Goal: Answer question/provide support: Share knowledge or assist other users

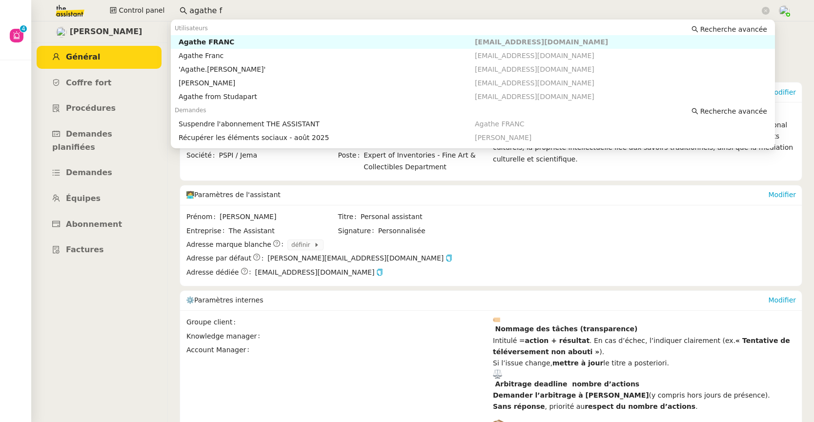
click at [241, 45] on div "Agathe FRANC" at bounding box center [327, 42] width 296 height 9
type input "agathe f"
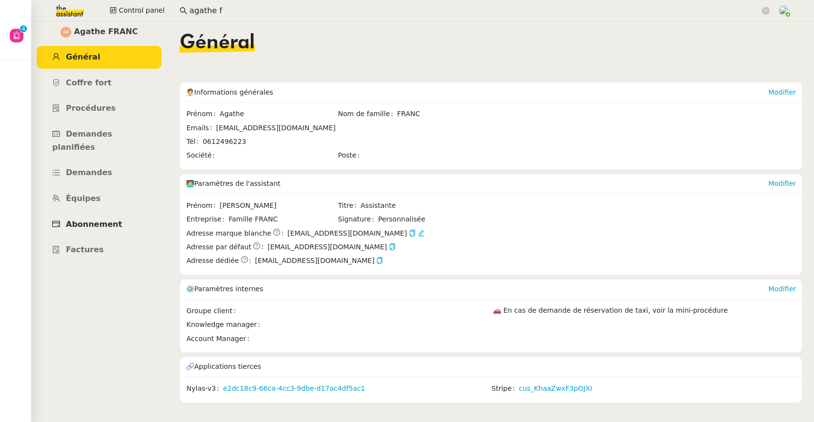
click at [97, 220] on span "Abonnement" at bounding box center [94, 224] width 56 height 9
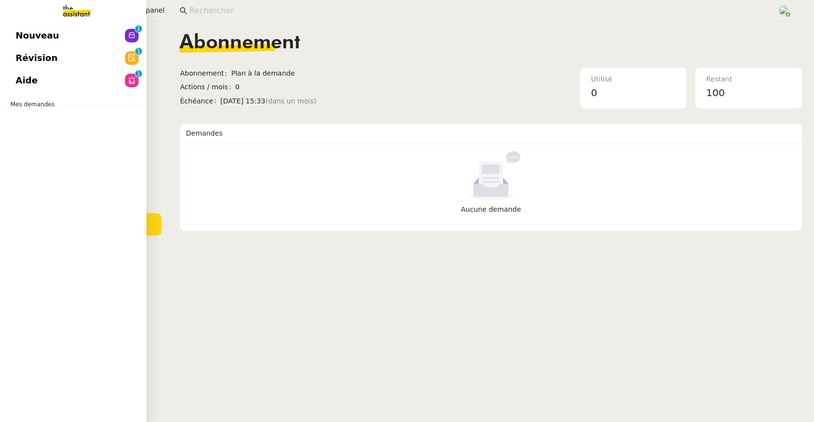
click at [26, 79] on span "Aide" at bounding box center [27, 80] width 22 height 15
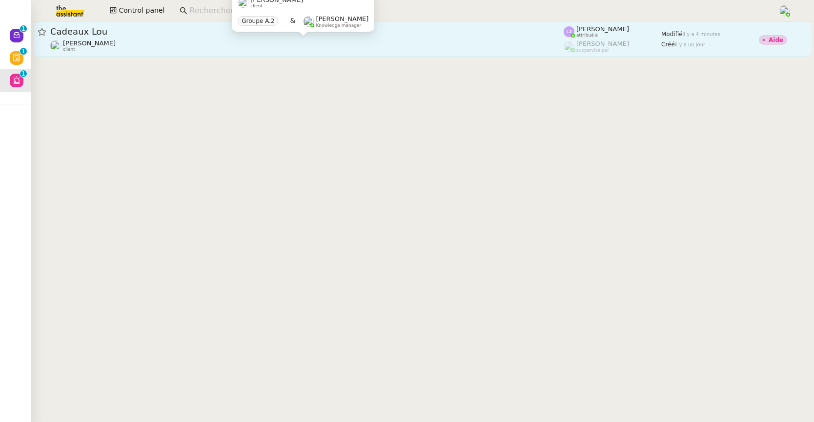
click at [133, 43] on div "Jean-Baptiste Pamar client" at bounding box center [306, 46] width 513 height 13
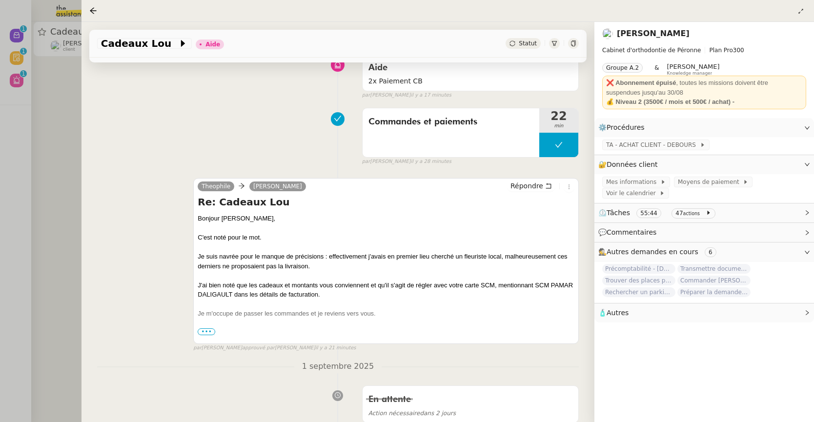
scroll to position [110, 0]
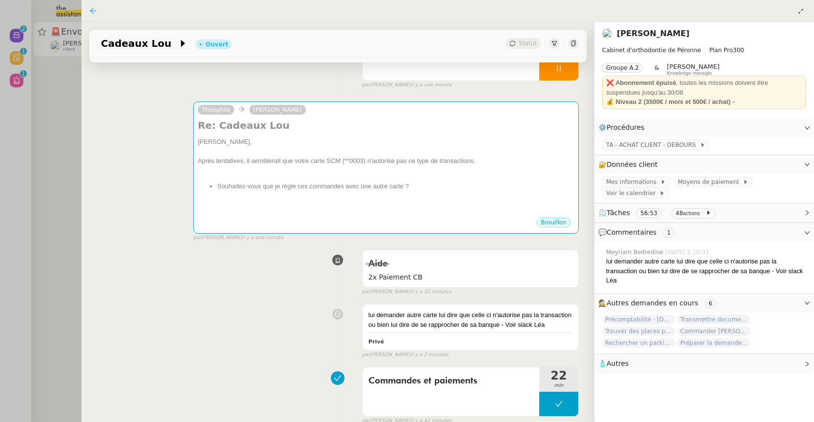
click at [95, 8] on icon at bounding box center [93, 11] width 8 height 8
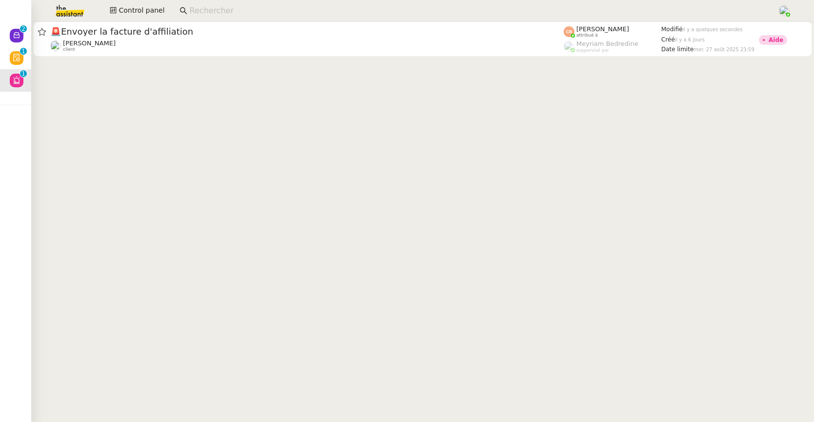
click at [221, 15] on input at bounding box center [478, 10] width 578 height 13
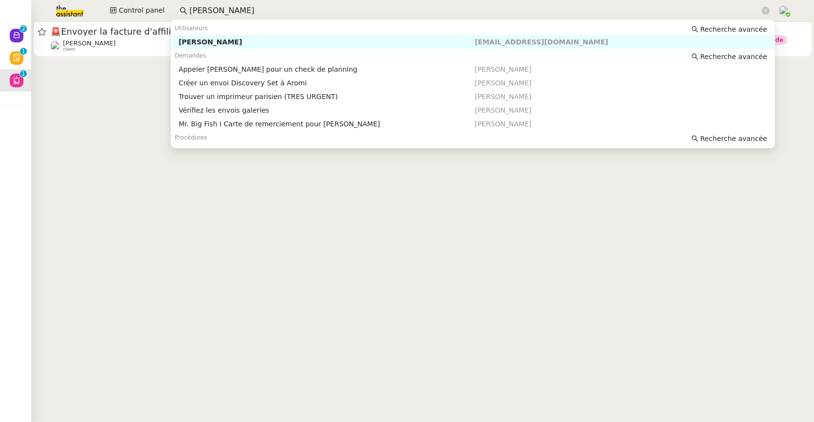
click at [229, 40] on div "[PERSON_NAME]" at bounding box center [327, 42] width 296 height 9
type input "pierre mergu"
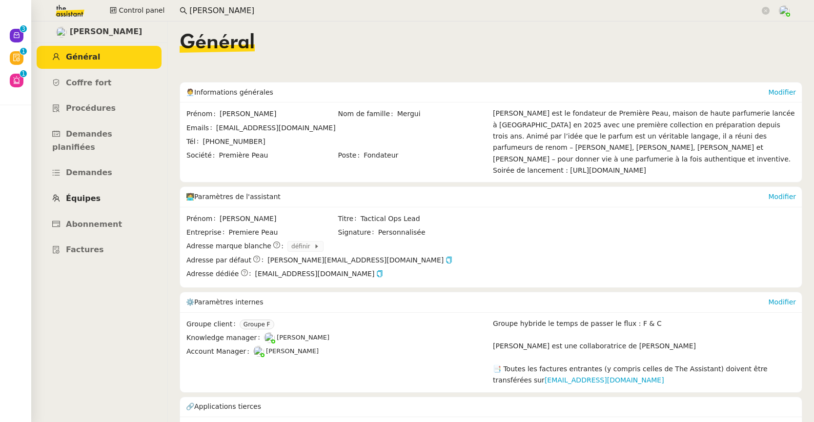
click at [89, 194] on span "Équipes" at bounding box center [83, 198] width 35 height 9
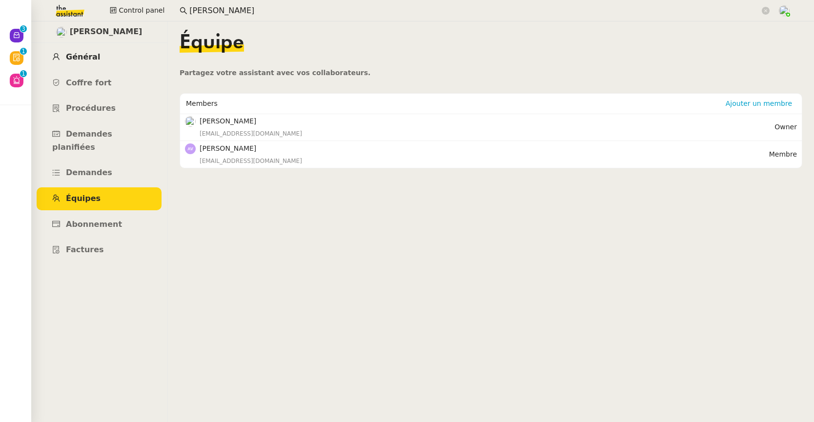
click at [85, 54] on span "Général" at bounding box center [83, 56] width 34 height 9
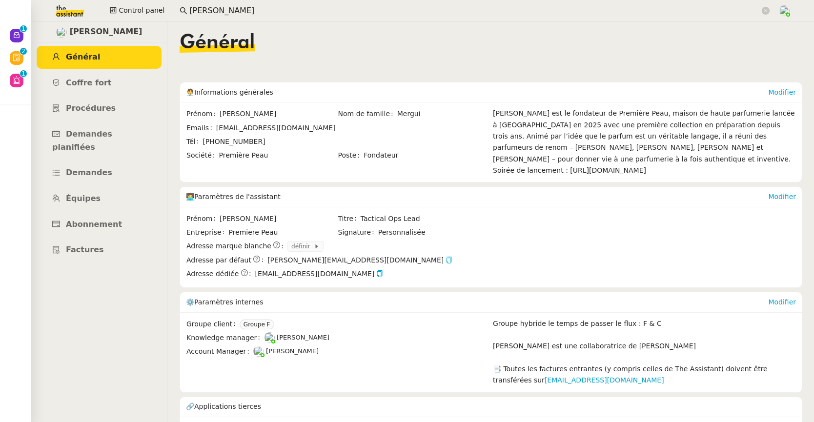
click at [445, 263] on icon "button" at bounding box center [448, 260] width 7 height 7
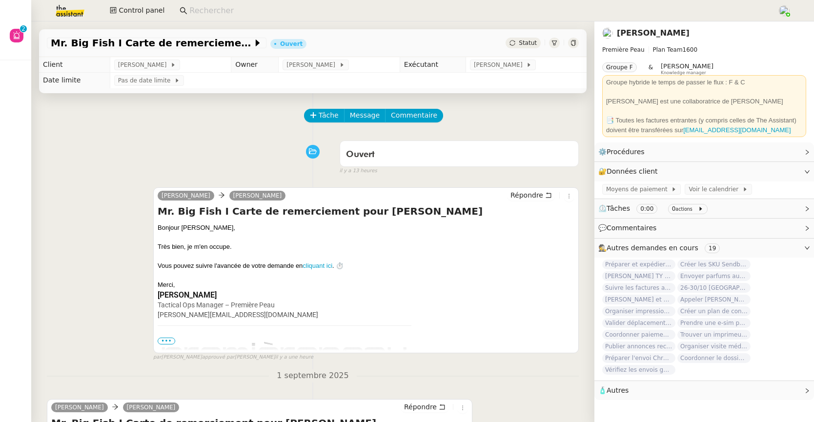
scroll to position [205, 0]
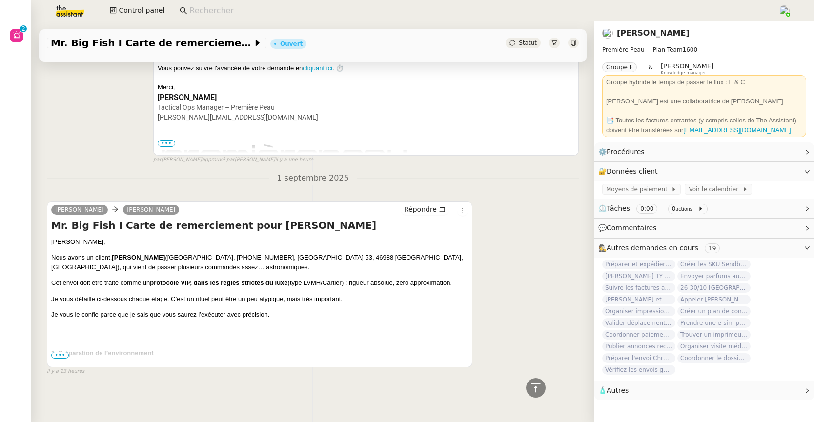
click at [60, 353] on span "•••" at bounding box center [60, 355] width 18 height 7
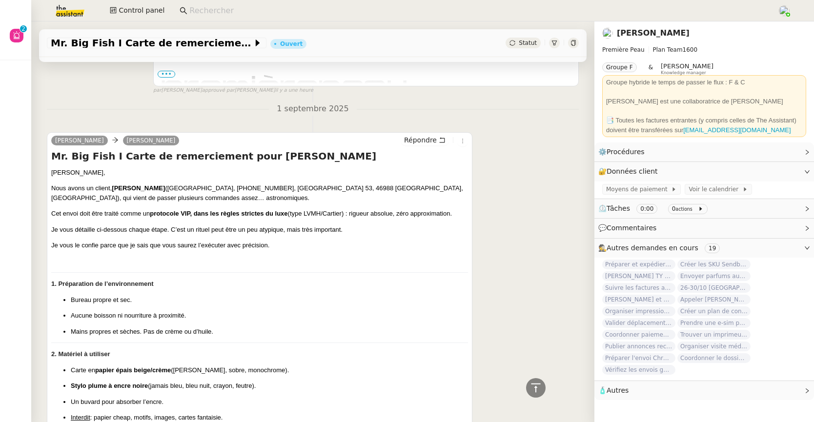
scroll to position [118, 0]
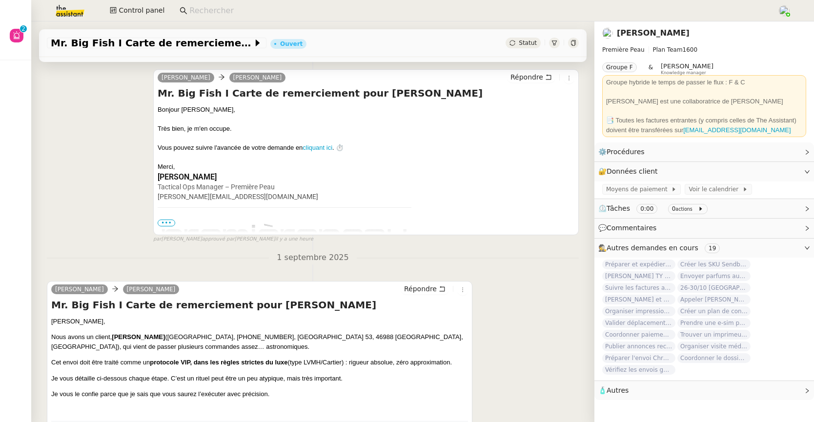
click at [168, 223] on span "•••" at bounding box center [167, 223] width 18 height 7
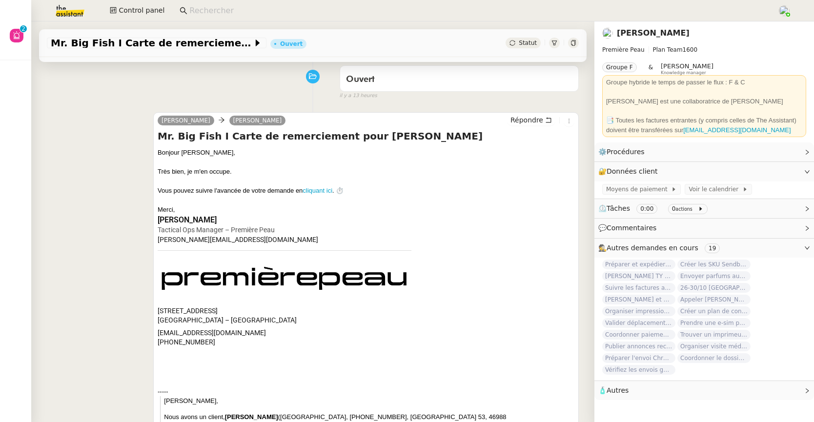
scroll to position [0, 0]
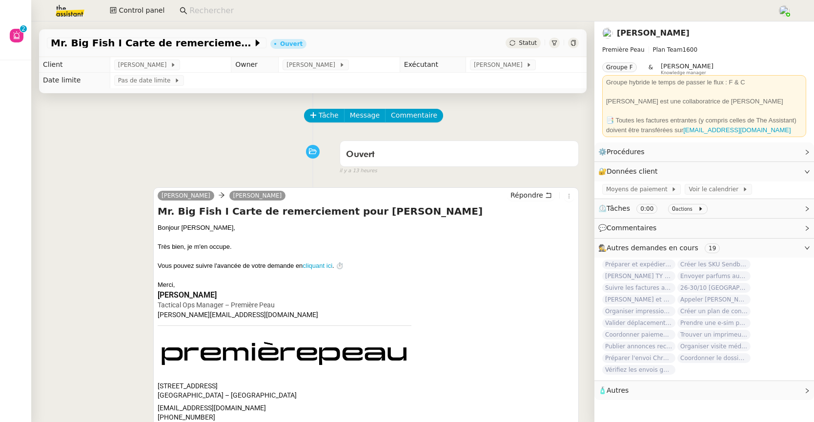
click at [651, 31] on link "[PERSON_NAME]" at bounding box center [653, 32] width 73 height 9
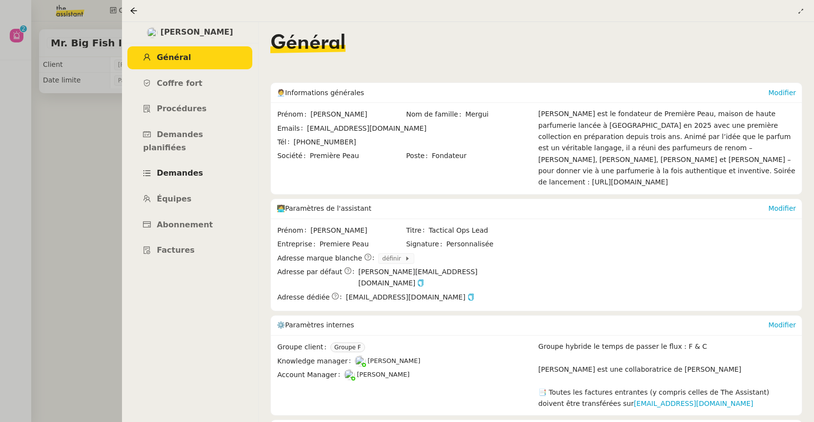
click at [184, 168] on span "Demandes" at bounding box center [180, 172] width 46 height 9
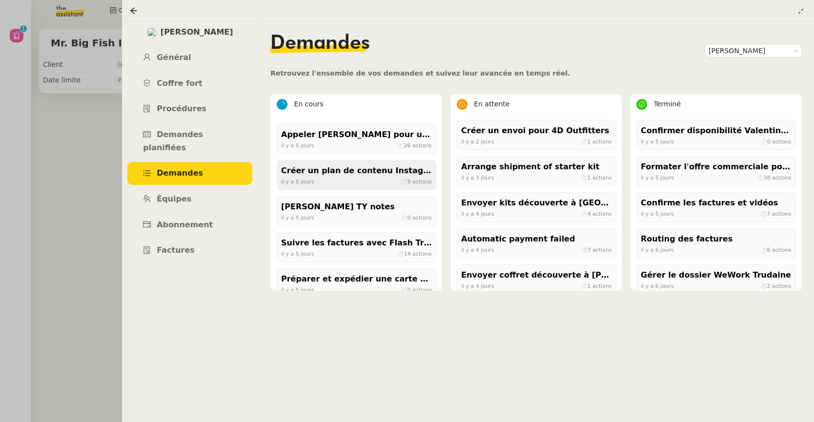
scroll to position [333, 0]
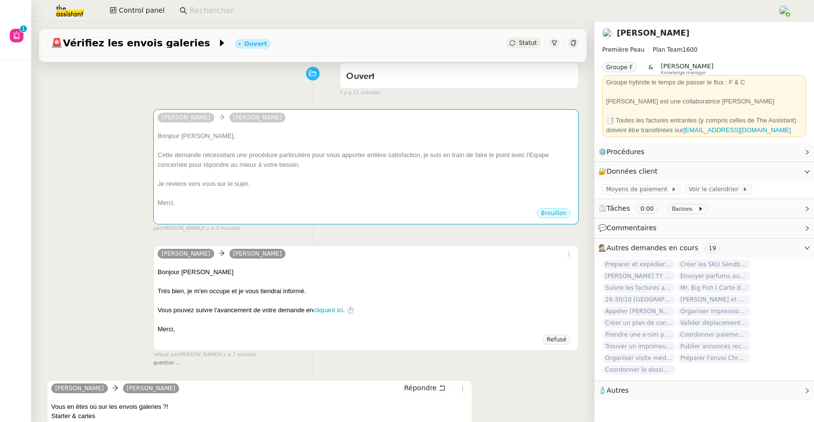
scroll to position [62, 0]
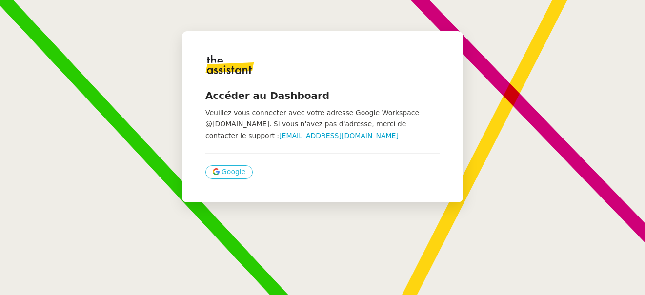
click at [222, 176] on span "Google" at bounding box center [234, 171] width 24 height 11
